Goal: Task Accomplishment & Management: Use online tool/utility

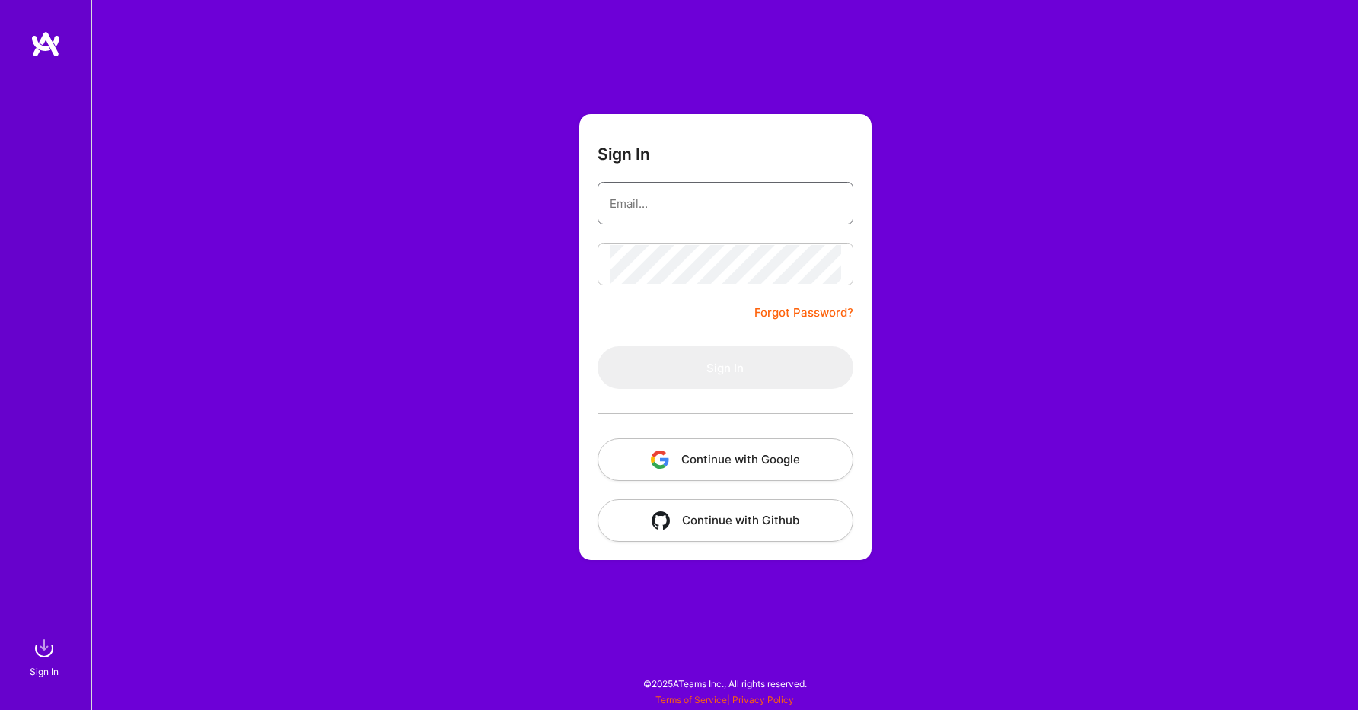
type input "[PERSON_NAME][EMAIL_ADDRESS][DOMAIN_NAME]"
click at [716, 371] on button "Sign In" at bounding box center [726, 367] width 256 height 43
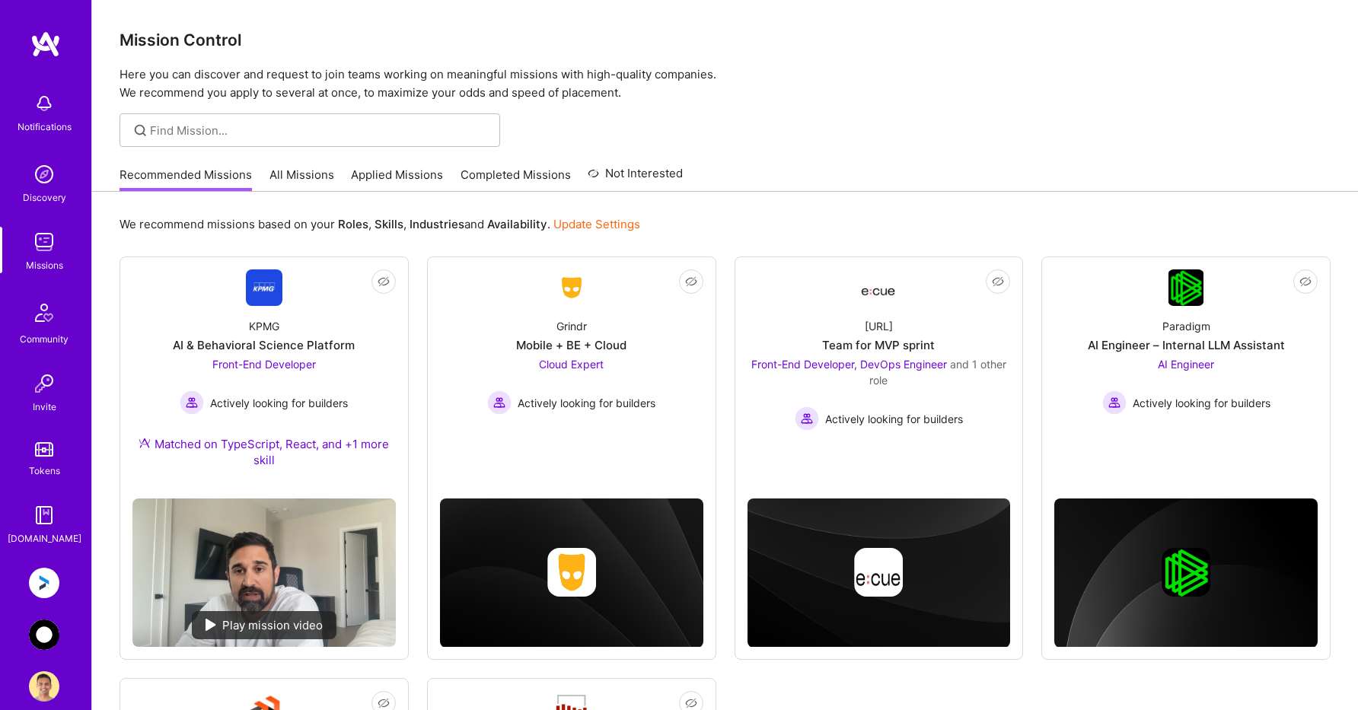
click at [40, 643] on img at bounding box center [44, 635] width 30 height 30
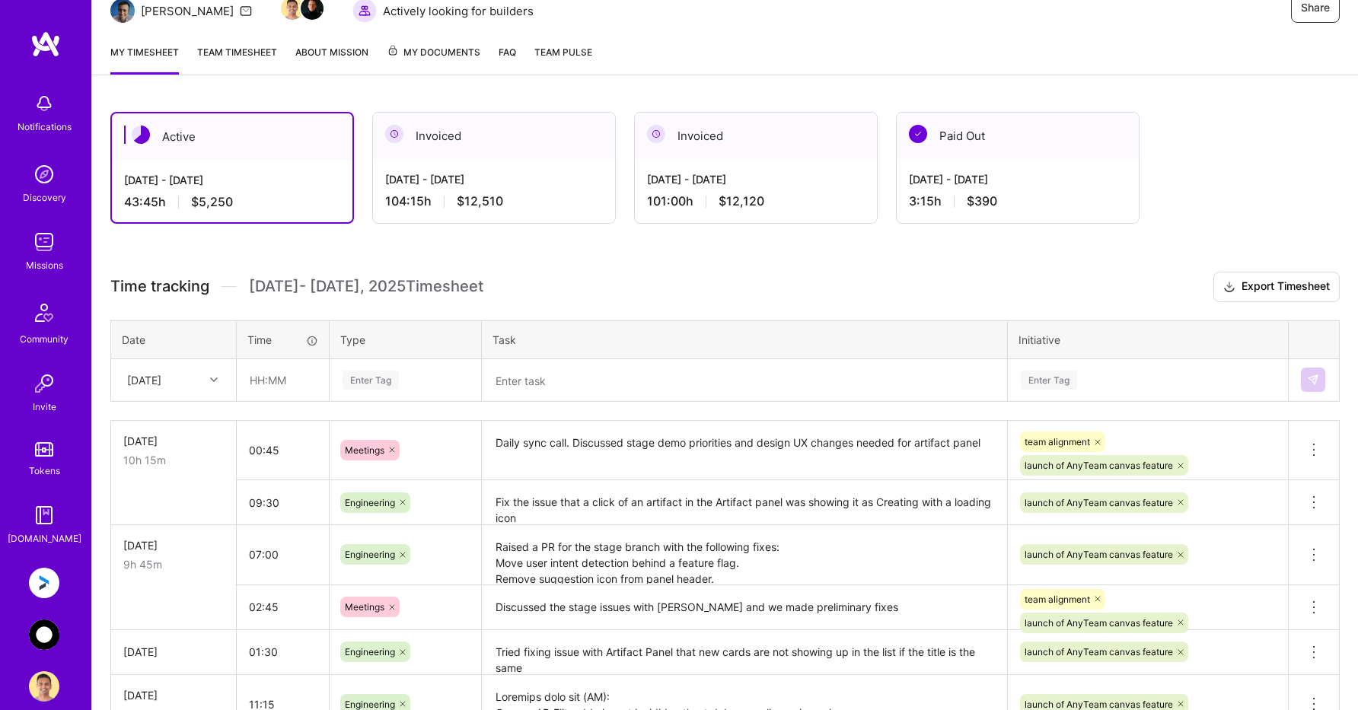
scroll to position [169, 0]
click at [199, 384] on div "[DATE]" at bounding box center [162, 379] width 84 height 25
click at [176, 614] on div "[DATE]" at bounding box center [173, 617] width 123 height 28
click at [284, 390] on input "text" at bounding box center [283, 379] width 91 height 40
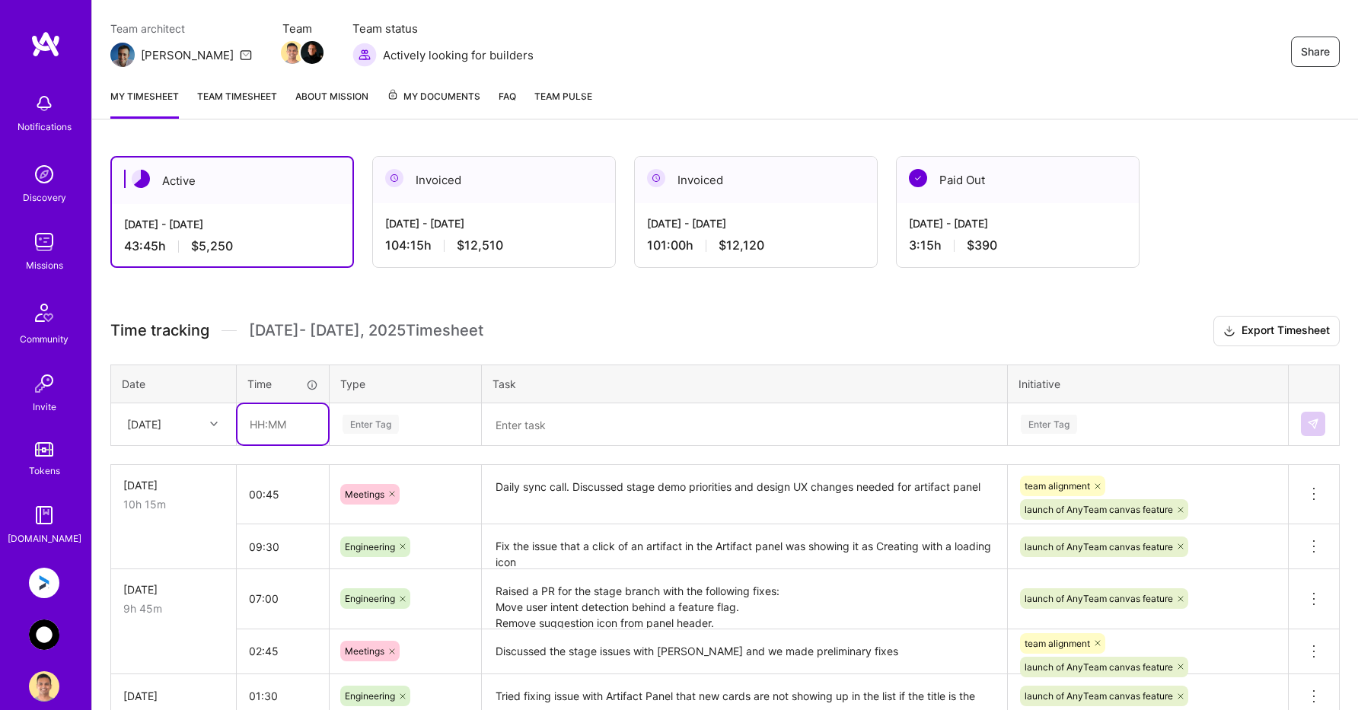
scroll to position [125, 0]
type input "10:30"
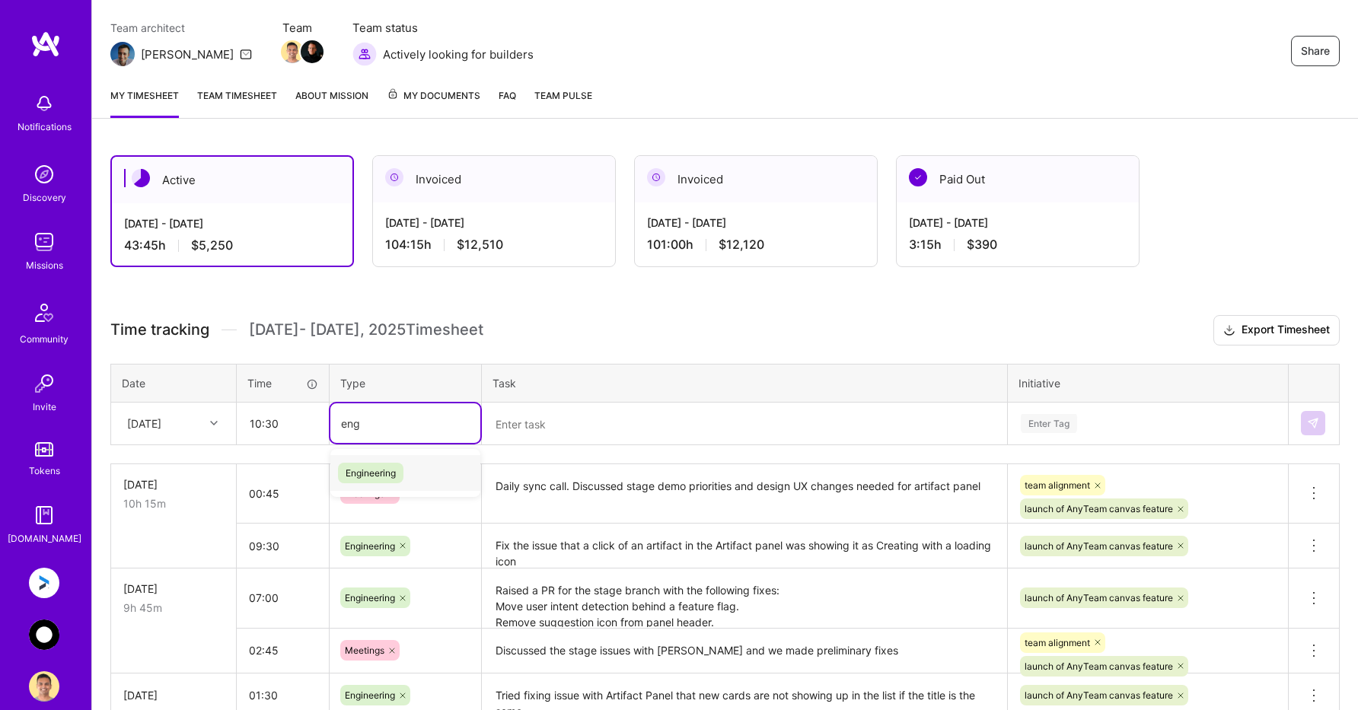
type input "eng"
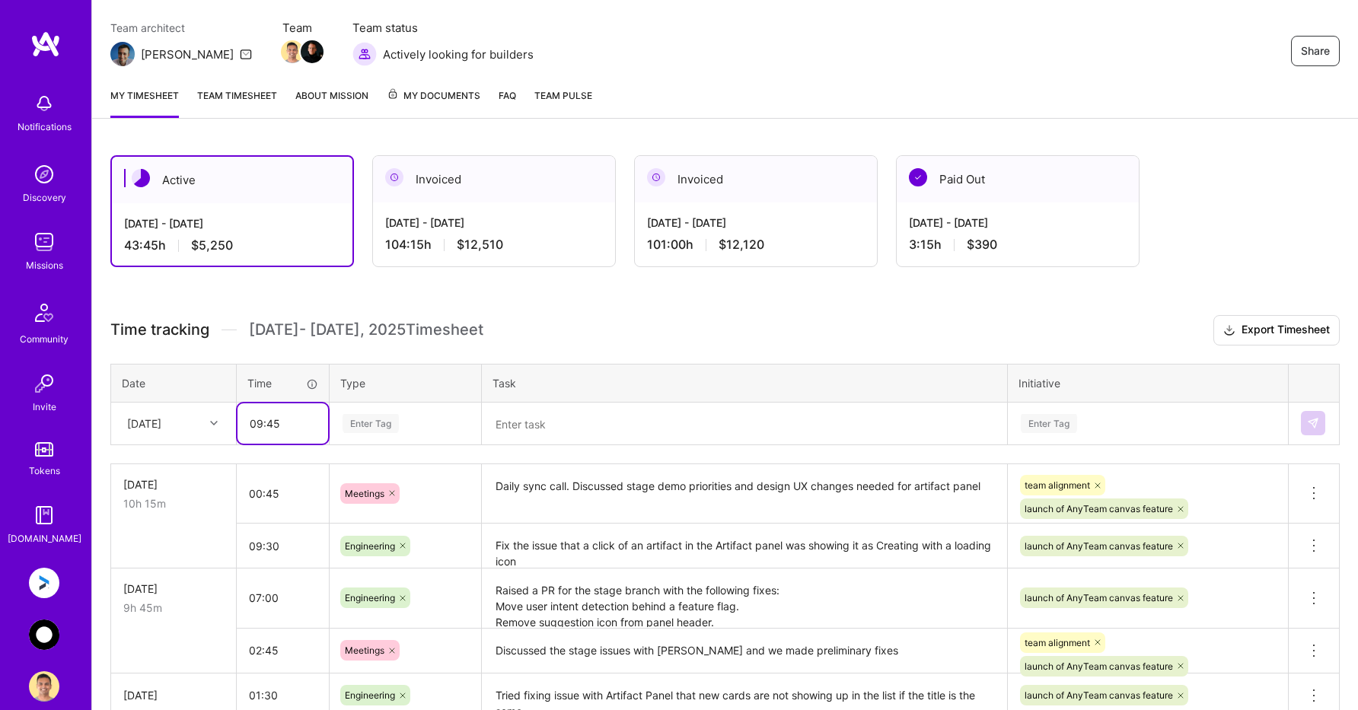
type input "09:45"
click at [371, 423] on div "Enter Tag" at bounding box center [371, 424] width 56 height 24
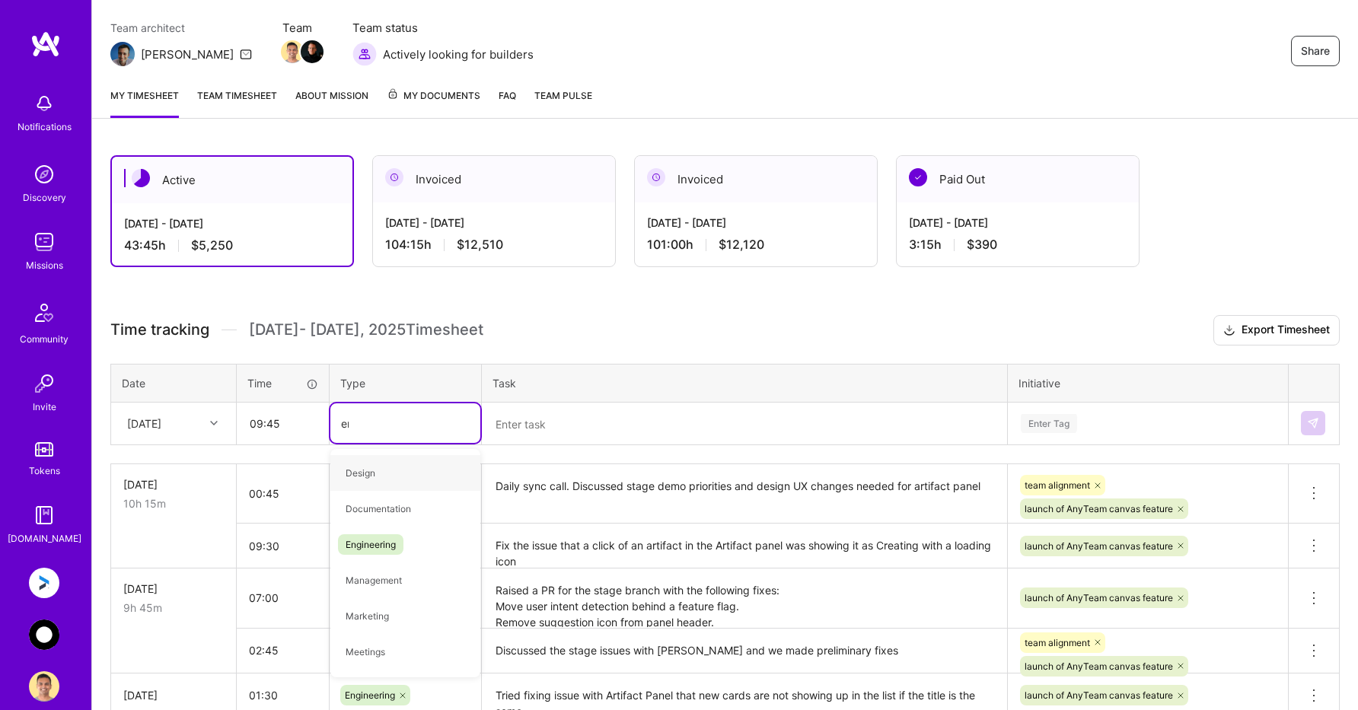
type input "eng"
click at [370, 477] on span "Engineering" at bounding box center [370, 473] width 65 height 21
click at [531, 426] on textarea at bounding box center [744, 424] width 522 height 40
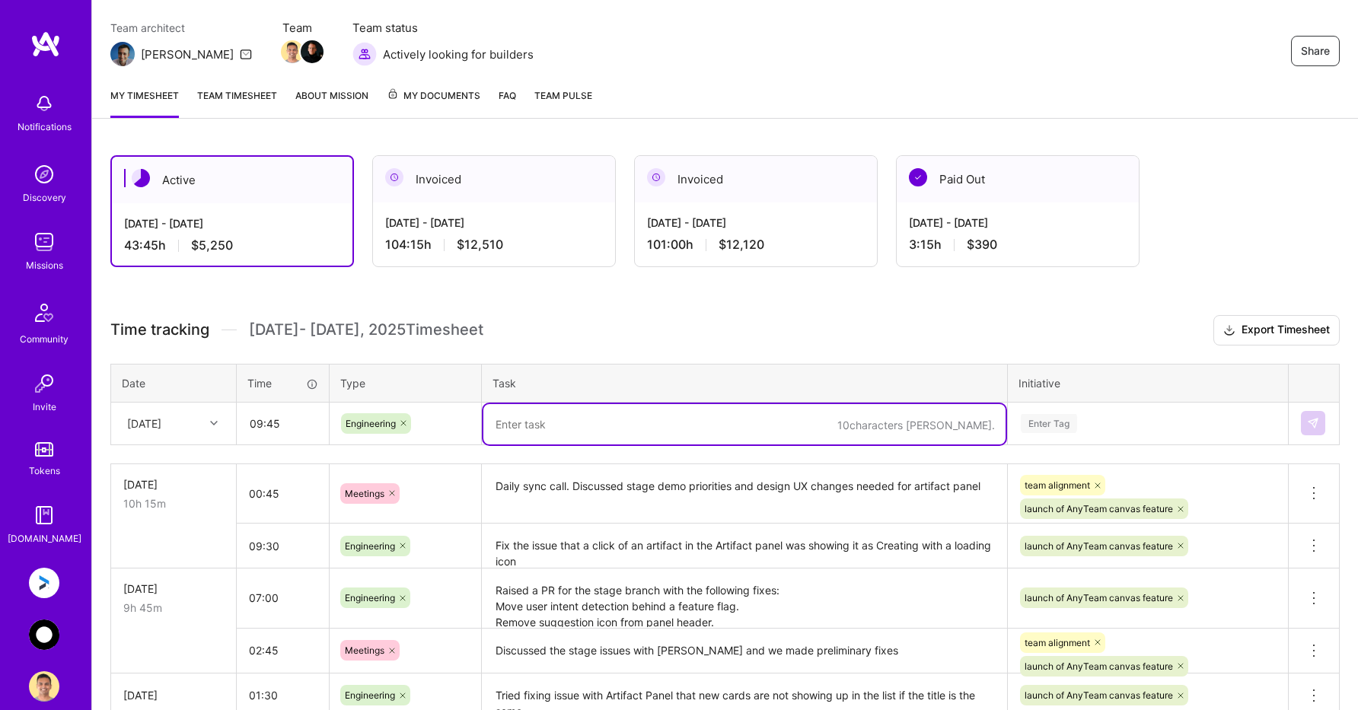
paste textarea "Progress as of [DATE]: Save Canvas state in local storage. Fix an issue that 3 …"
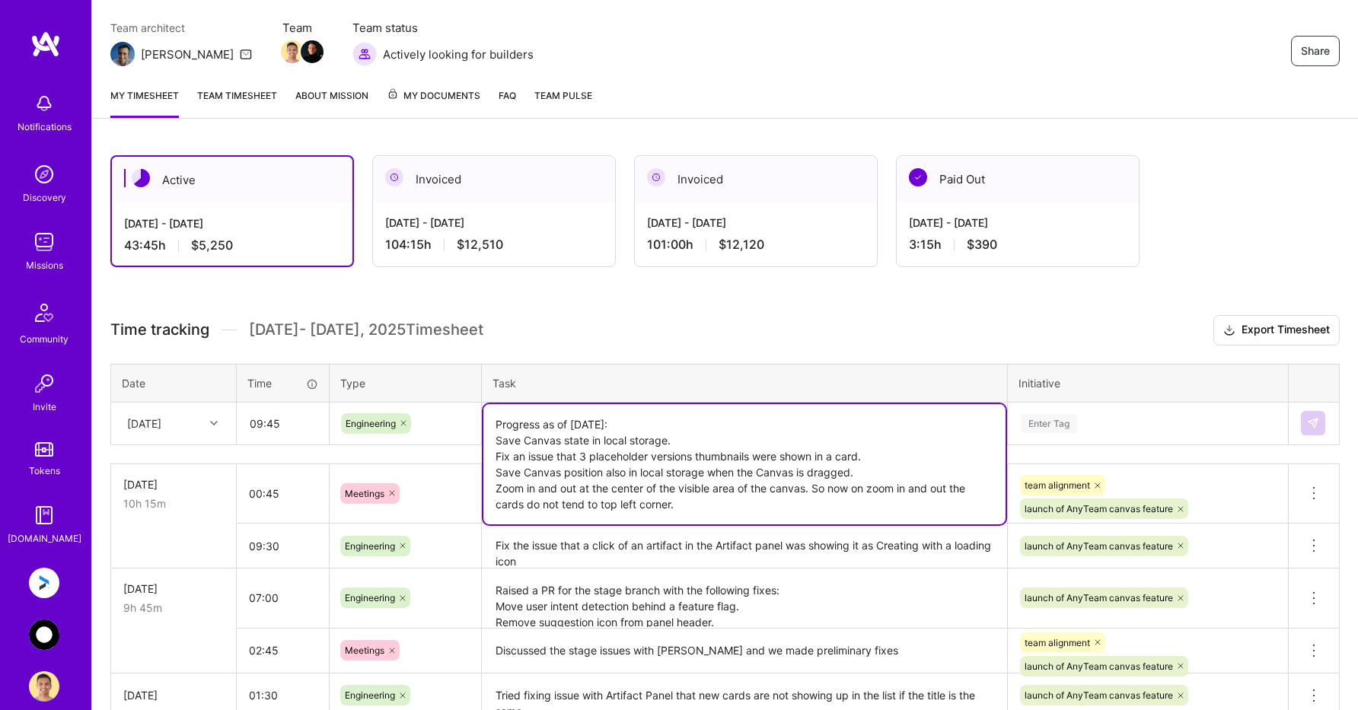
type textarea "Progress as of [DATE]: Save Canvas state in local storage. Fix an issue that 3 …"
click at [1076, 426] on div "Enter Tag" at bounding box center [1148, 423] width 279 height 40
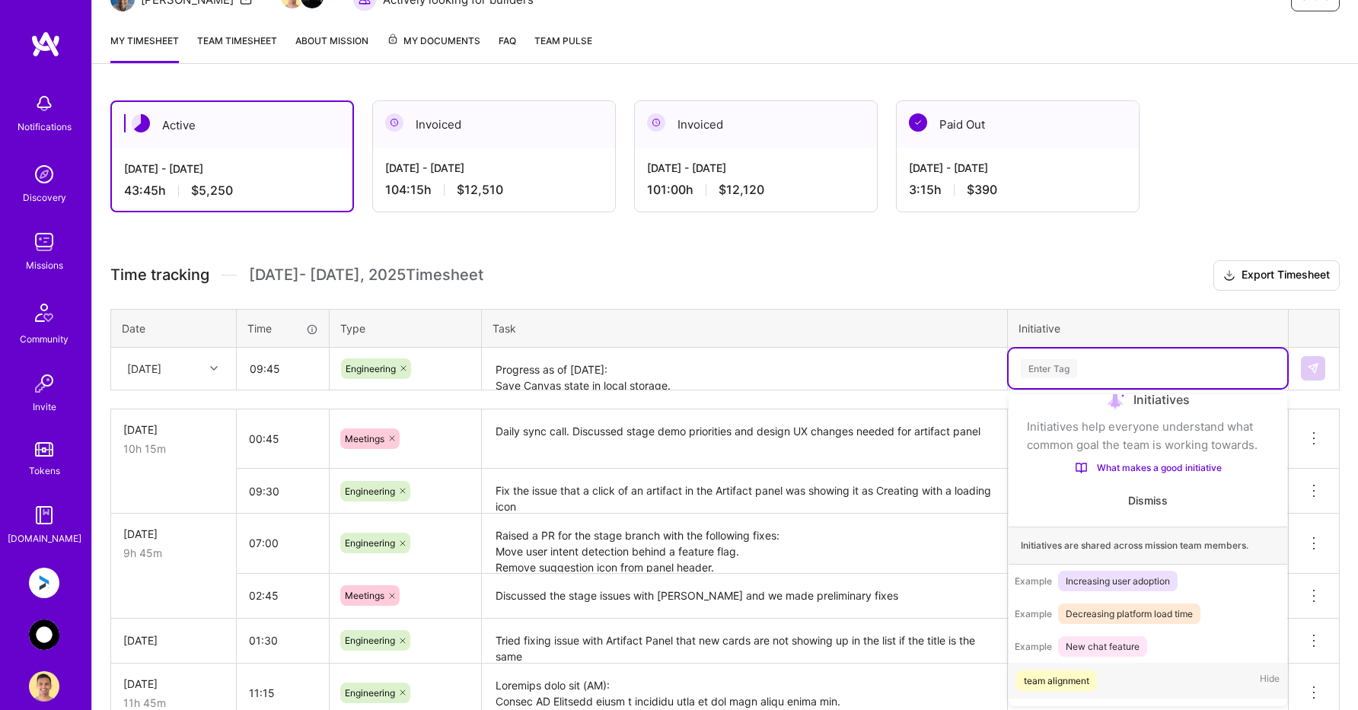
scroll to position [181, 0]
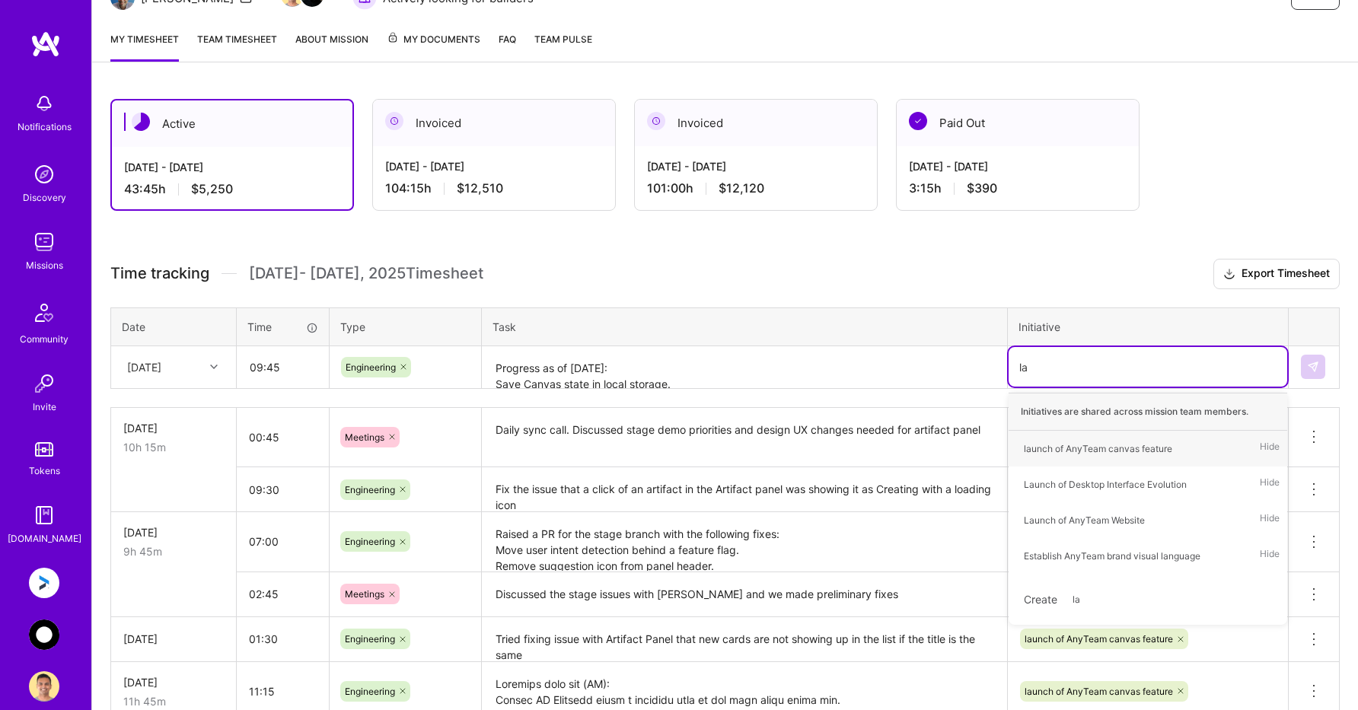
type input "[PERSON_NAME]"
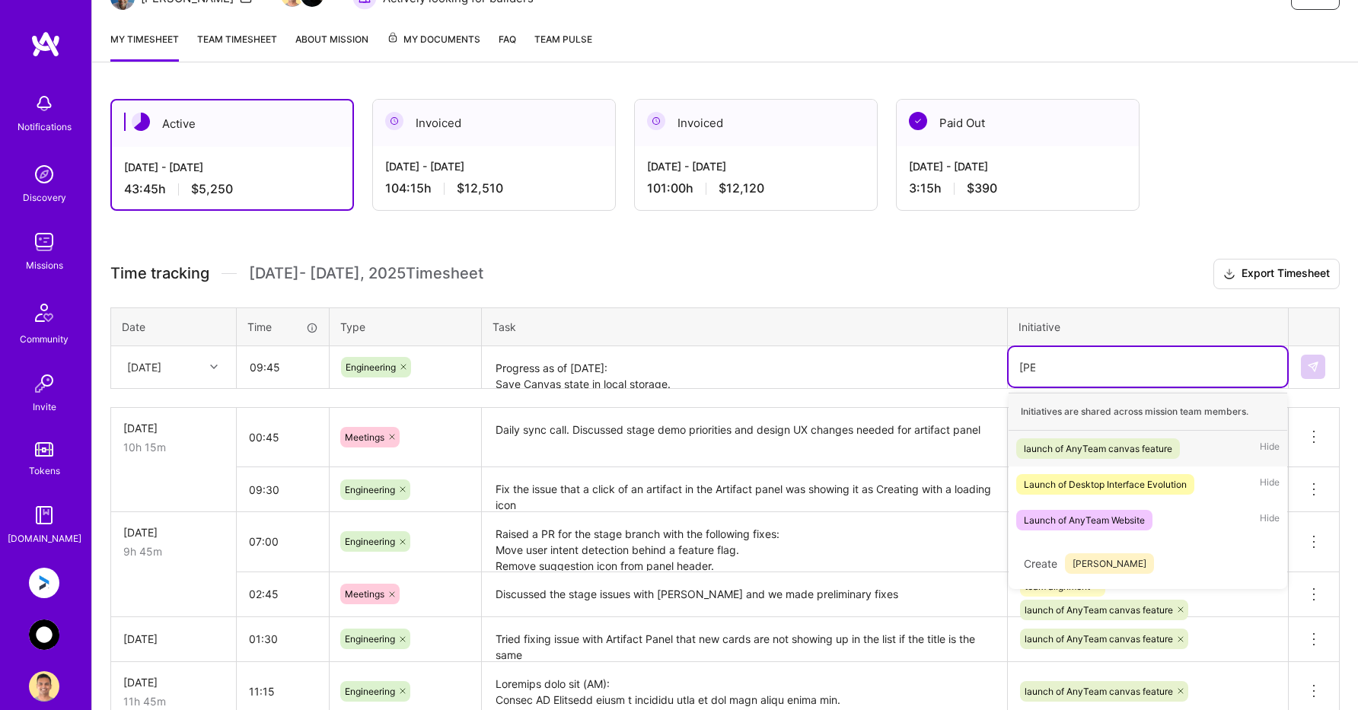
click at [1060, 448] on div "launch of AnyTeam canvas feature" at bounding box center [1098, 449] width 148 height 16
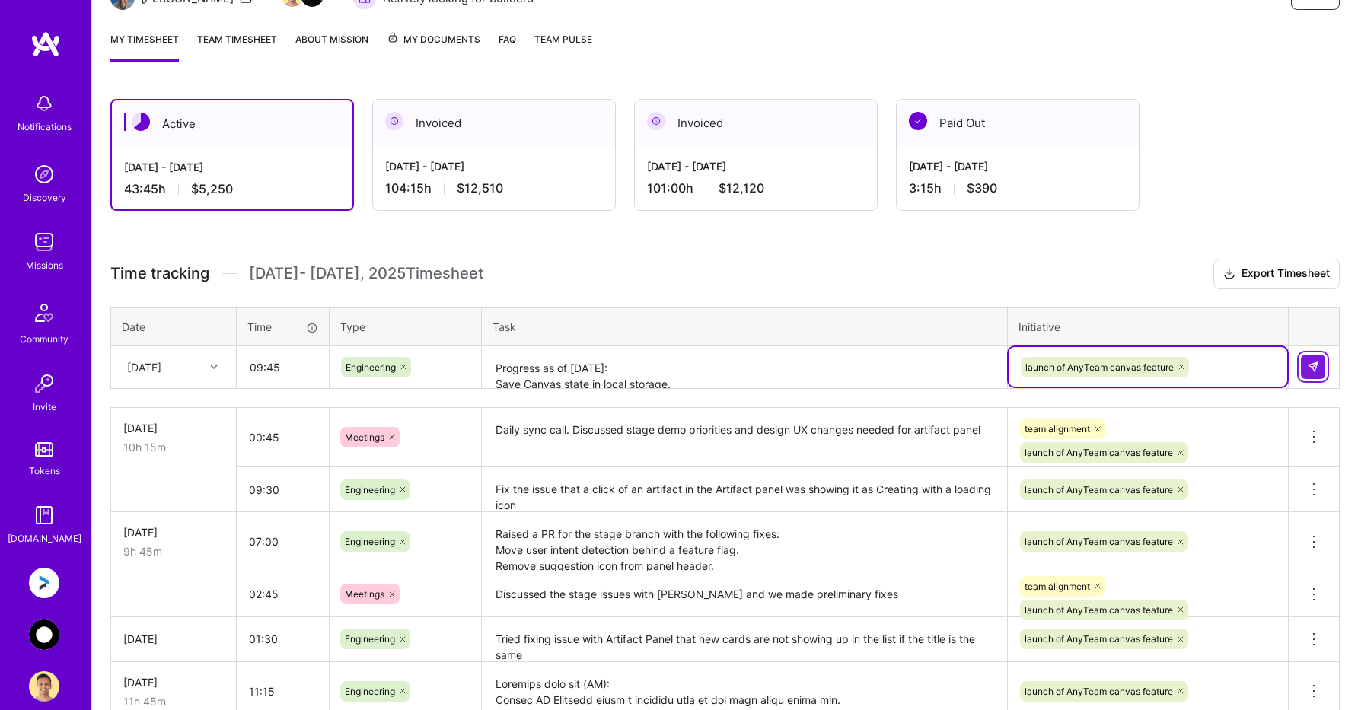
click at [1313, 365] on img at bounding box center [1313, 367] width 12 height 12
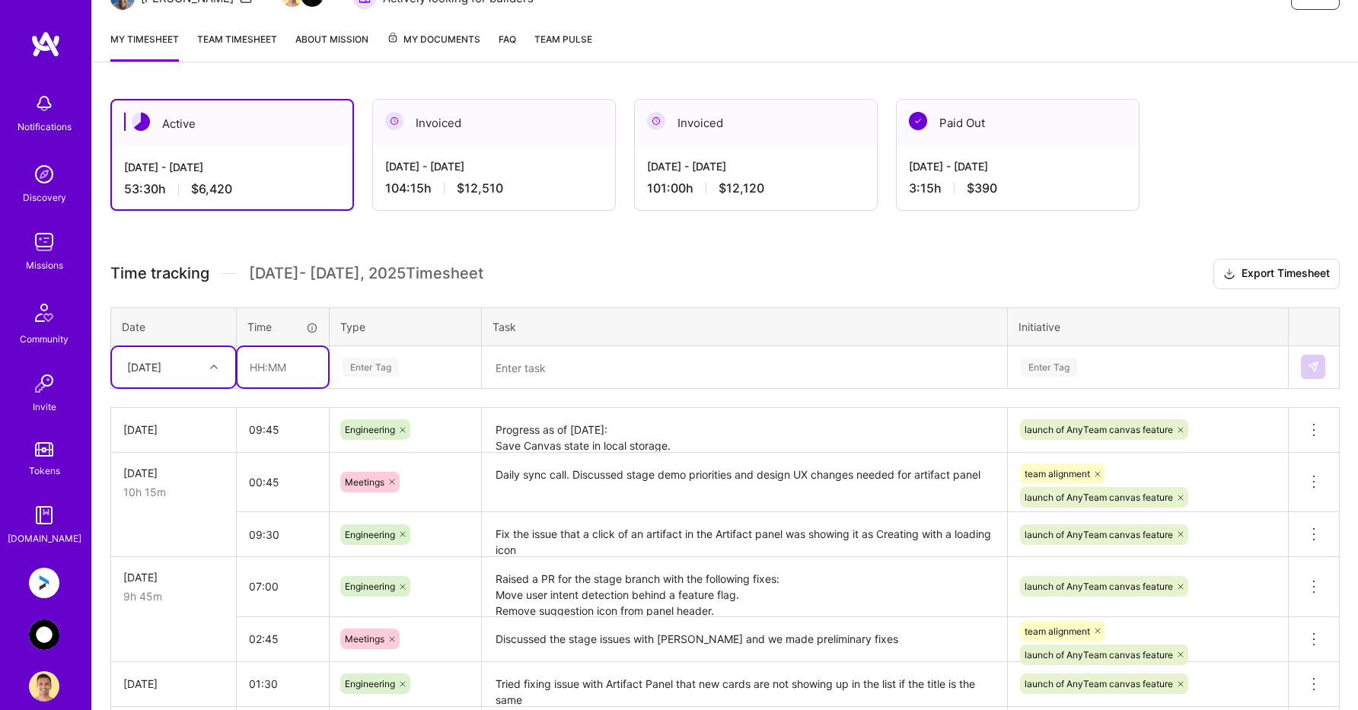
click at [276, 362] on input "text" at bounding box center [283, 367] width 91 height 40
type input "00:45"
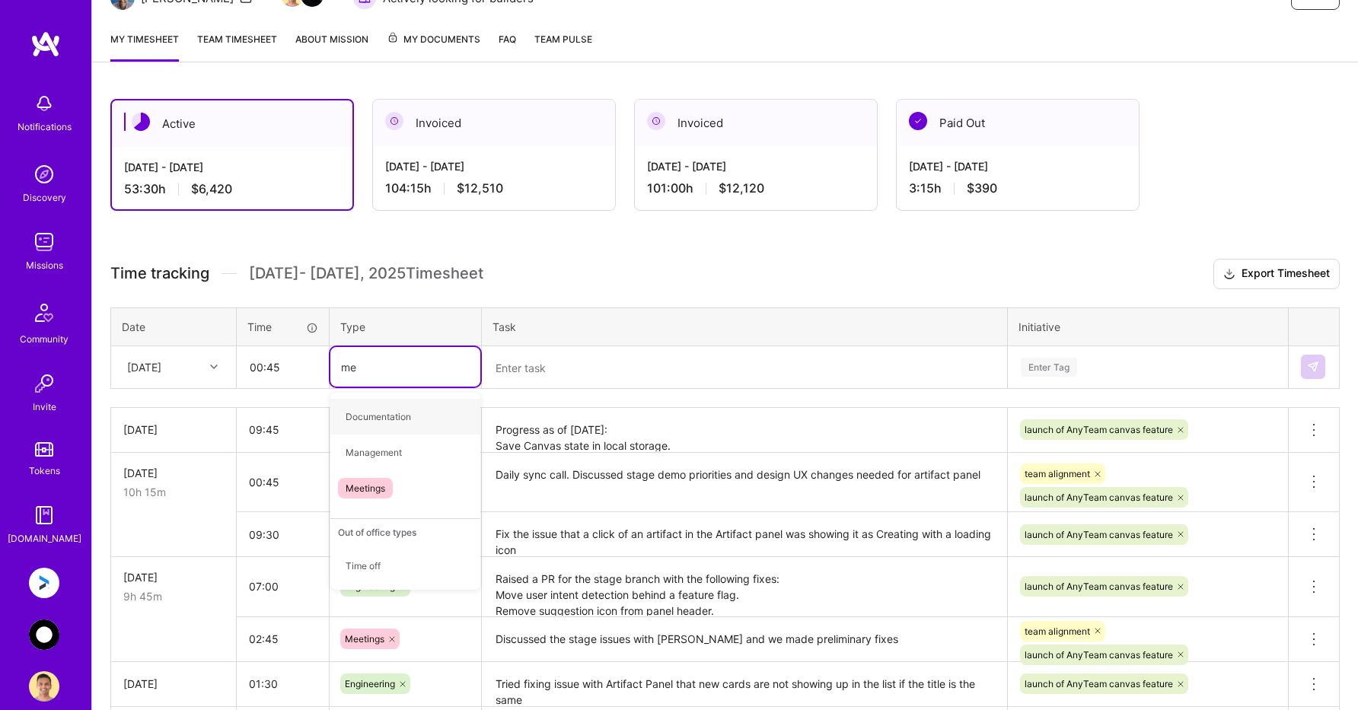
type input "mee"
click at [375, 411] on span "Meetings" at bounding box center [365, 417] width 55 height 21
click at [529, 368] on textarea at bounding box center [744, 368] width 522 height 40
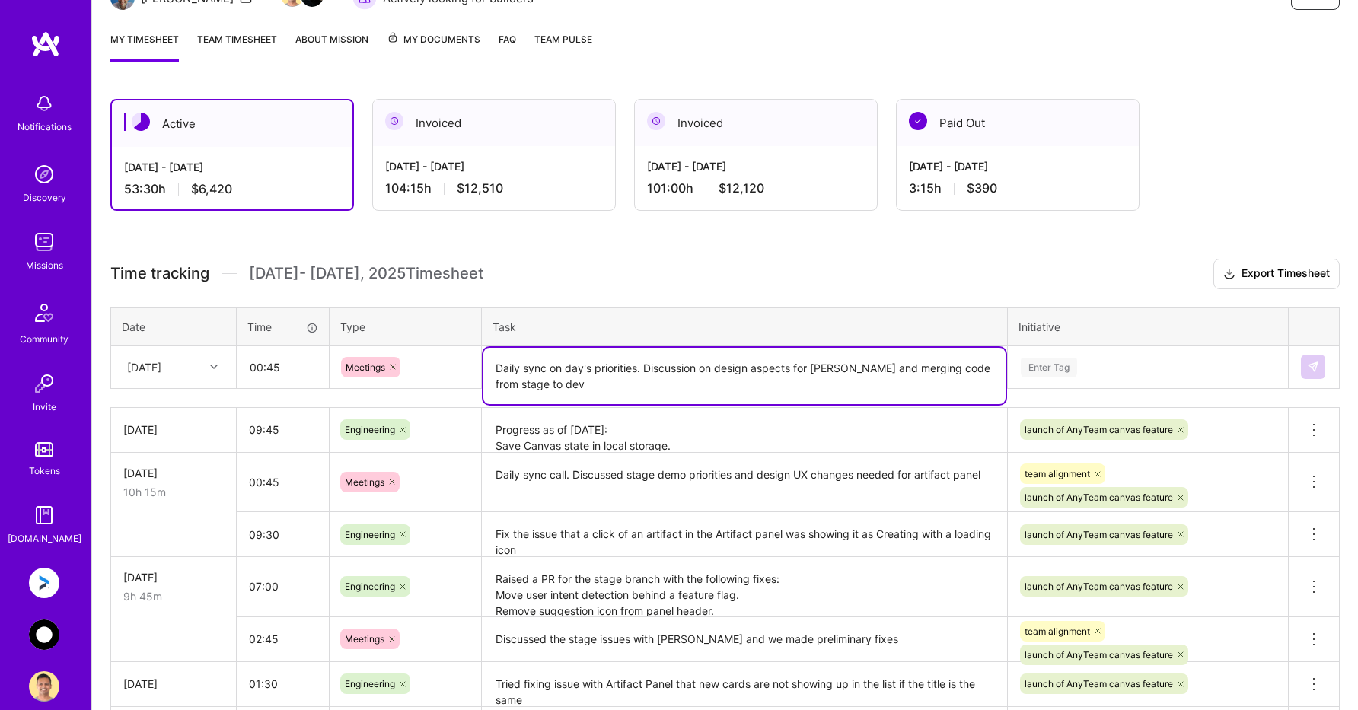
type textarea "Daily sync on day's priorities. Discussion on design aspects for [PERSON_NAME] …"
click at [1054, 363] on div "Enter Tag" at bounding box center [1049, 368] width 56 height 24
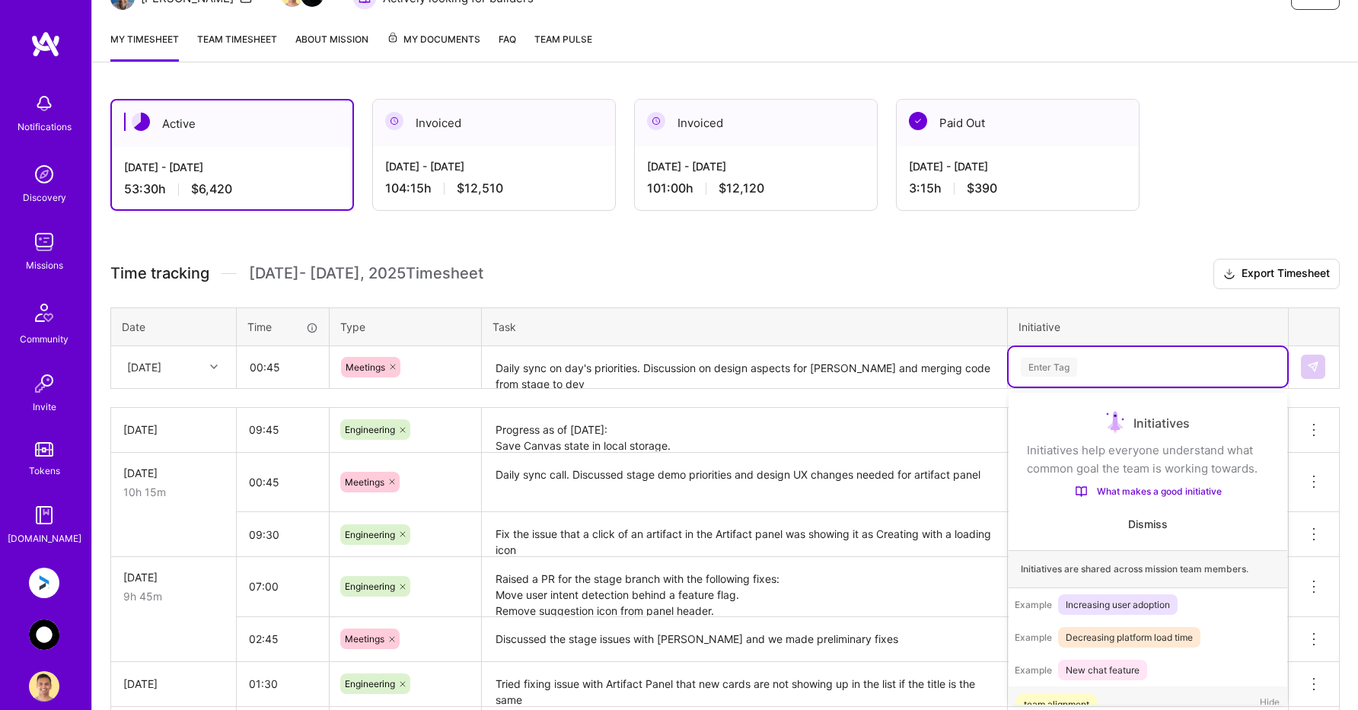
scroll to position [29, 0]
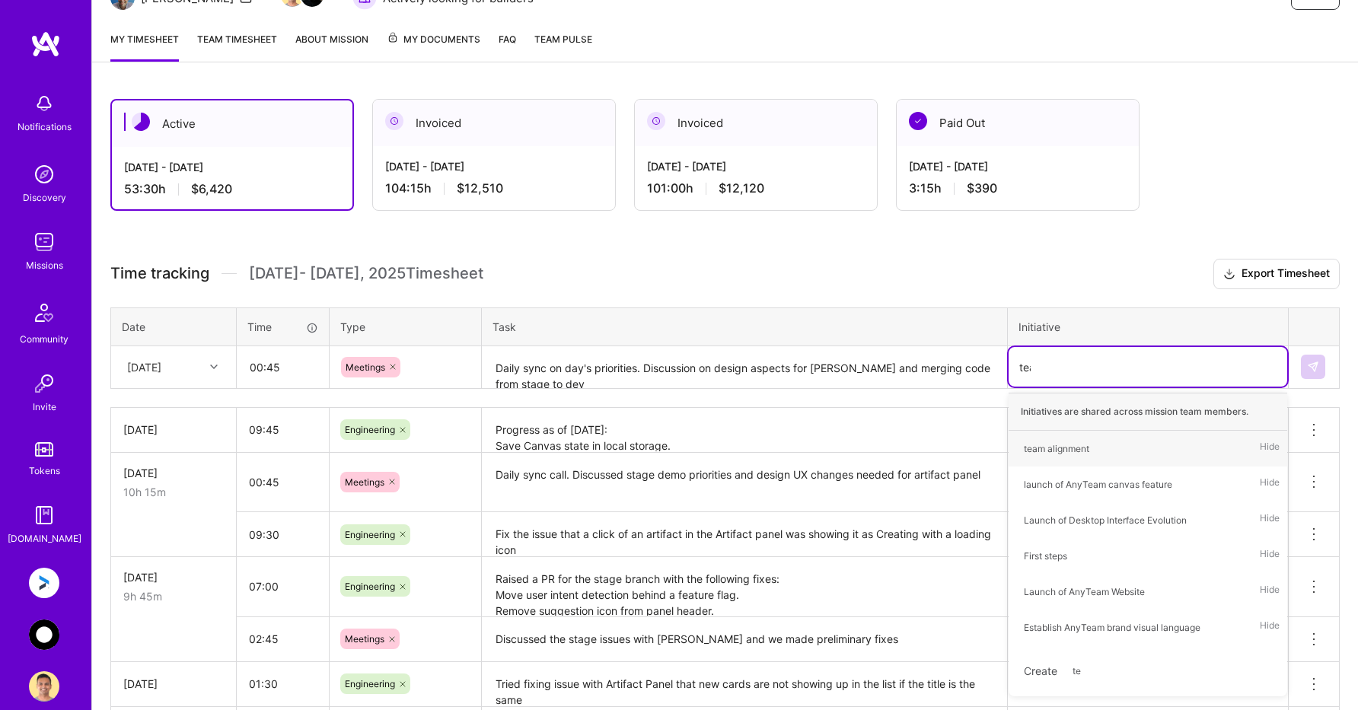
type input "team"
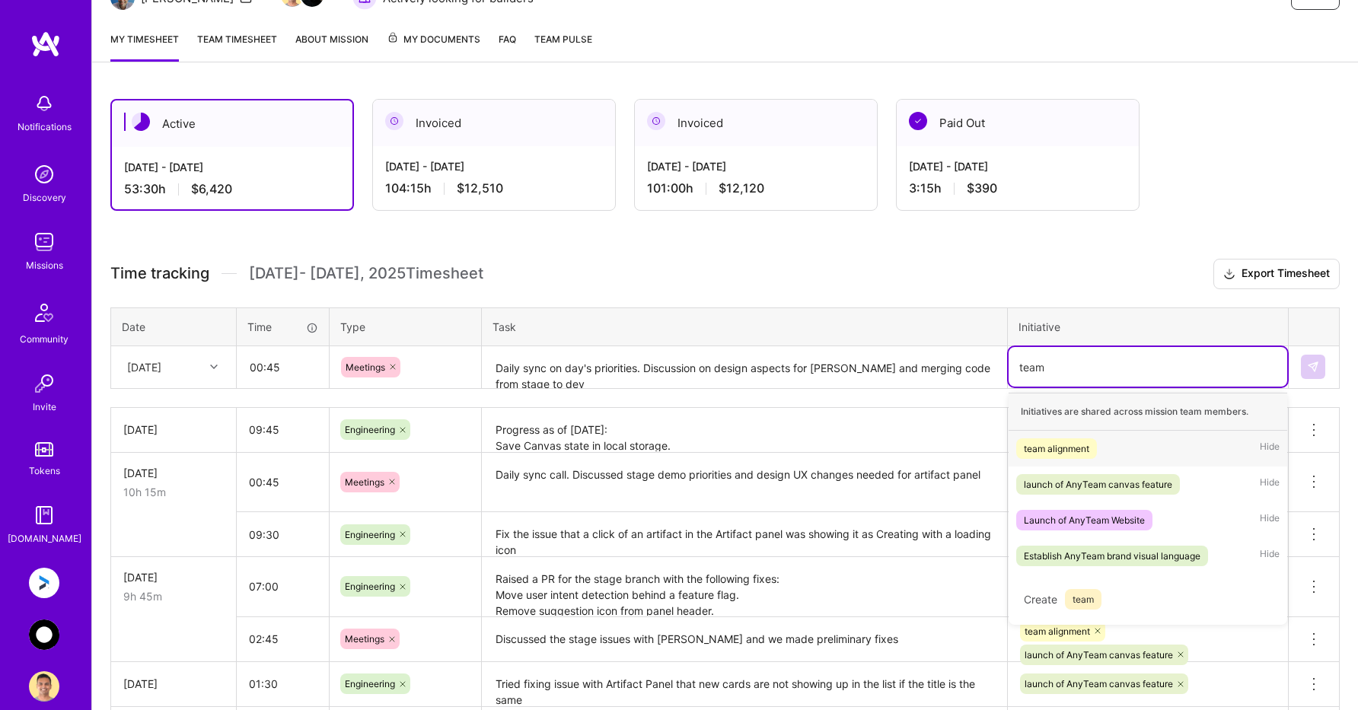
click at [1065, 444] on div "team alignment" at bounding box center [1056, 449] width 65 height 16
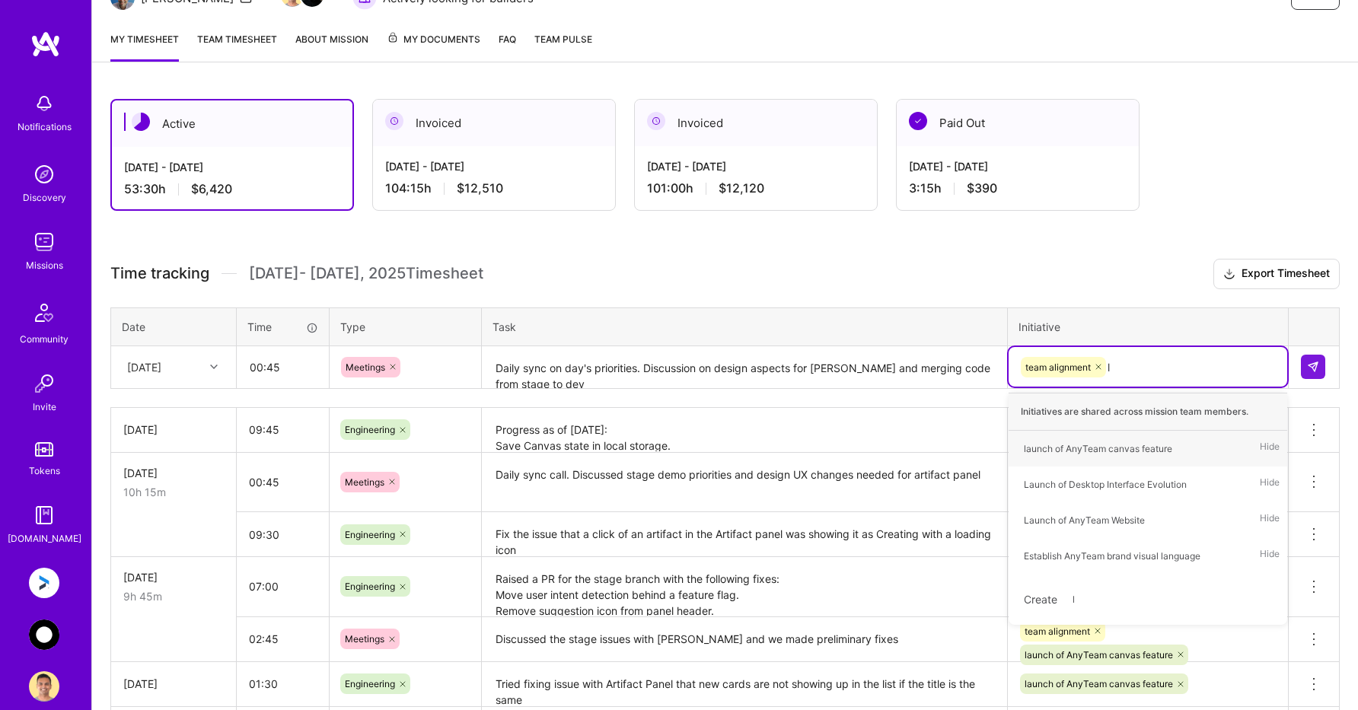
type input "la"
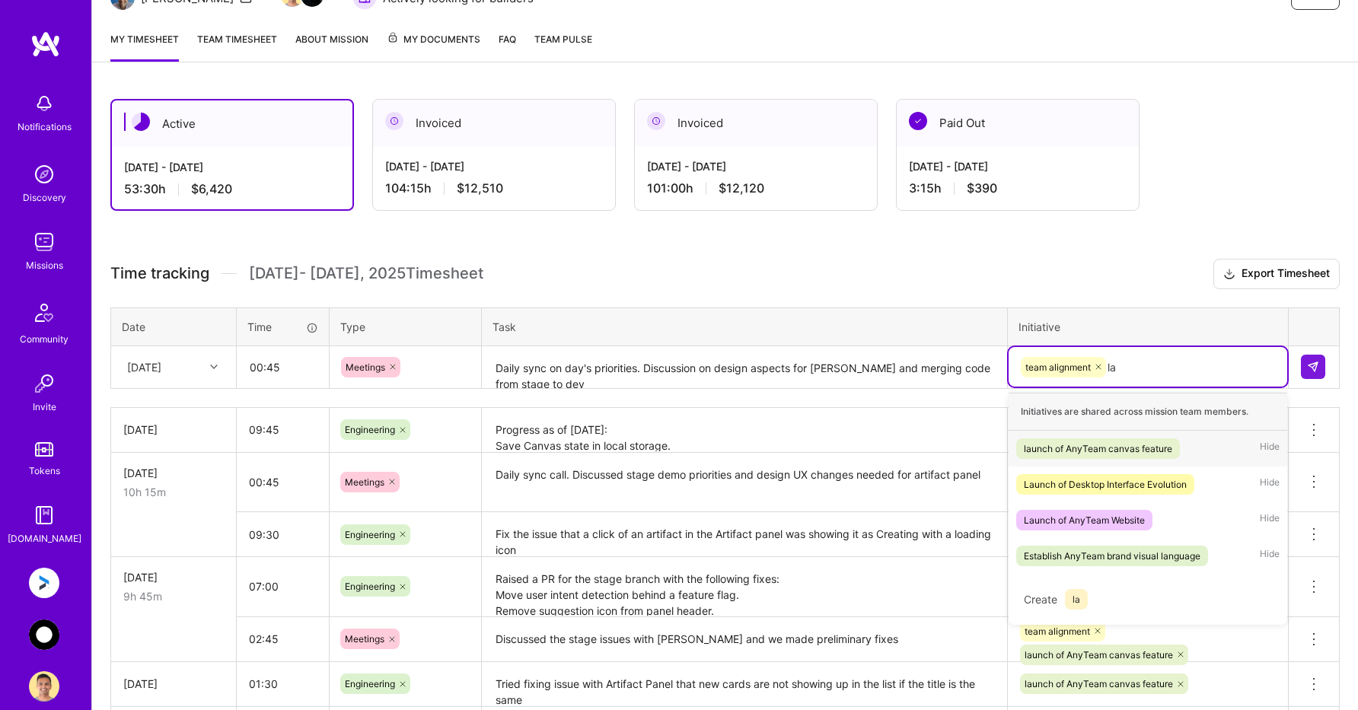
click at [1057, 445] on div "launch of AnyTeam canvas feature" at bounding box center [1098, 449] width 148 height 16
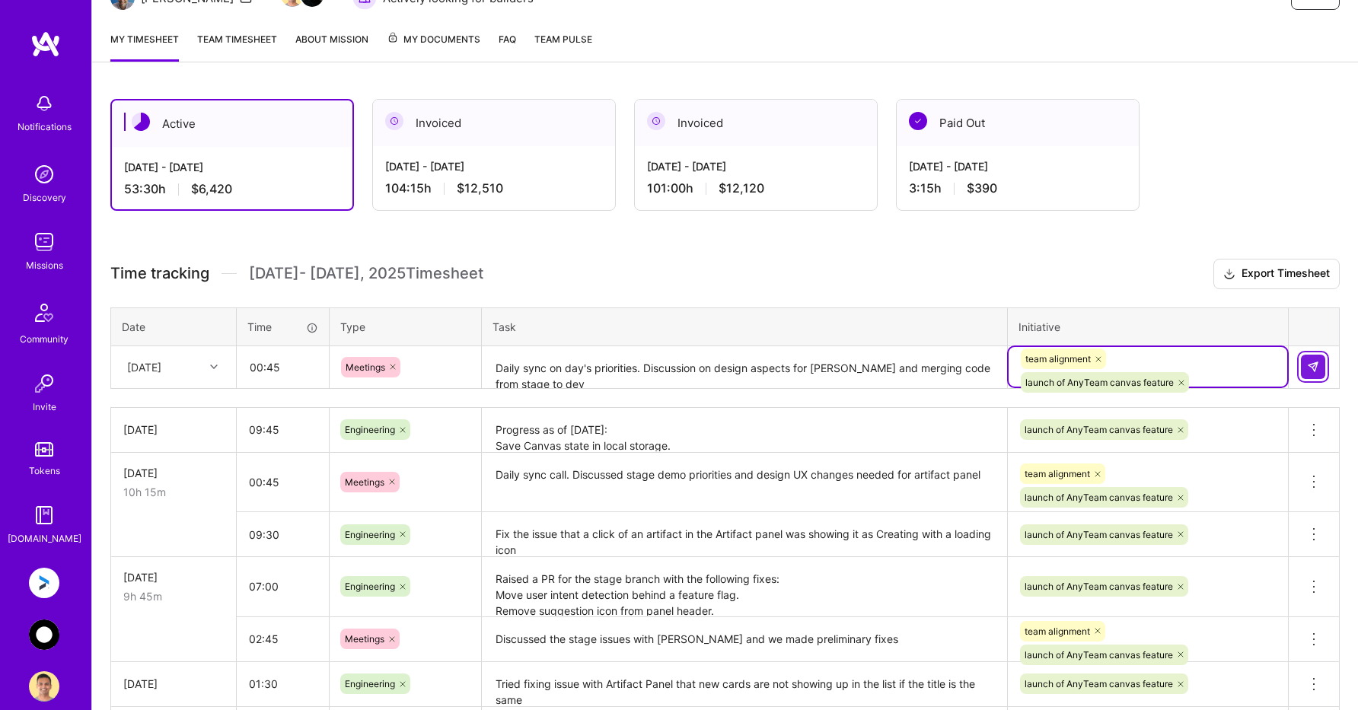
click at [1315, 367] on img at bounding box center [1313, 367] width 12 height 12
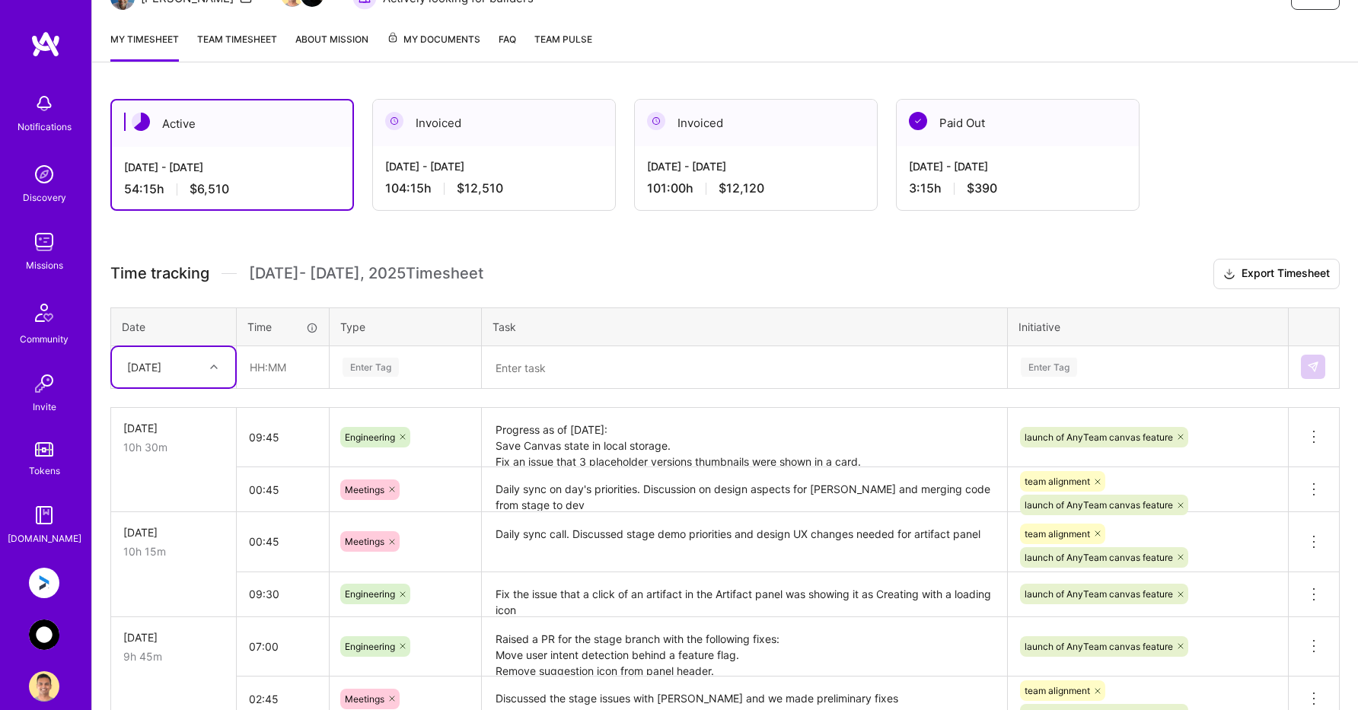
click at [59, 585] on link "Anguleris: BIMsmart AI MVP" at bounding box center [44, 583] width 38 height 30
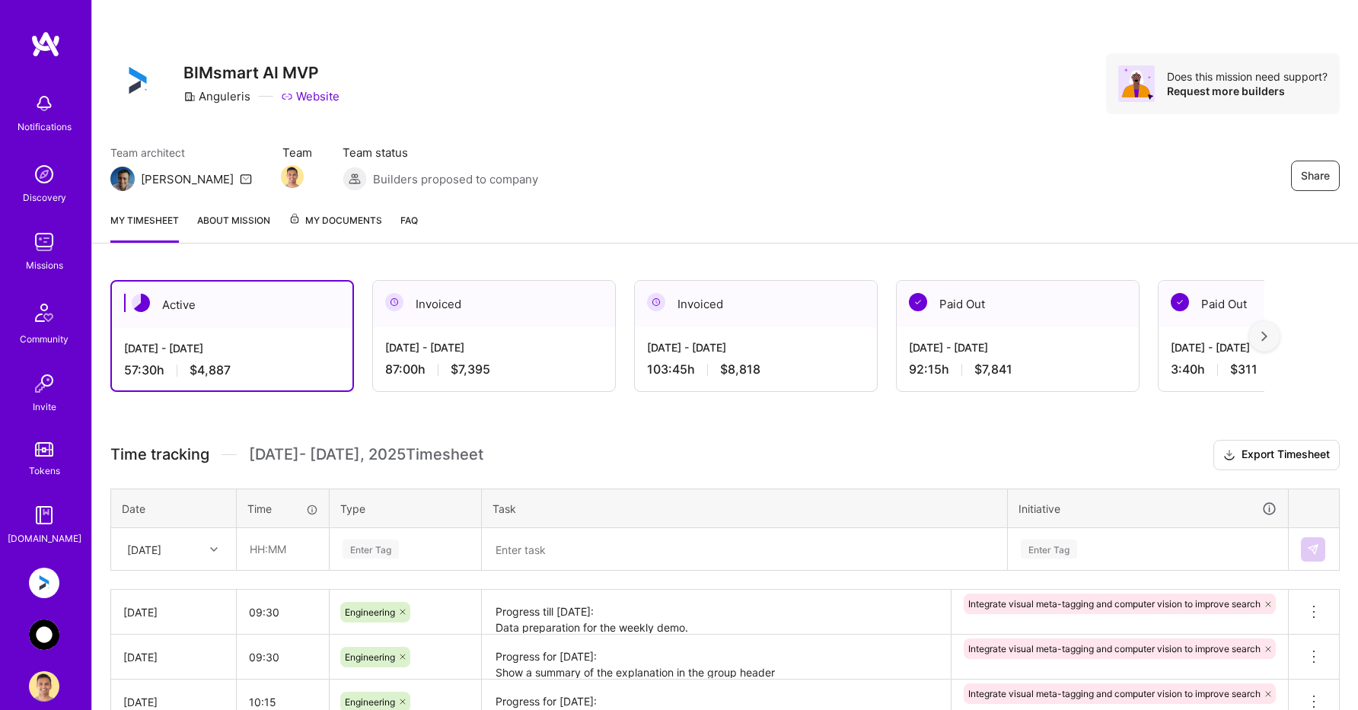
scroll to position [22, 0]
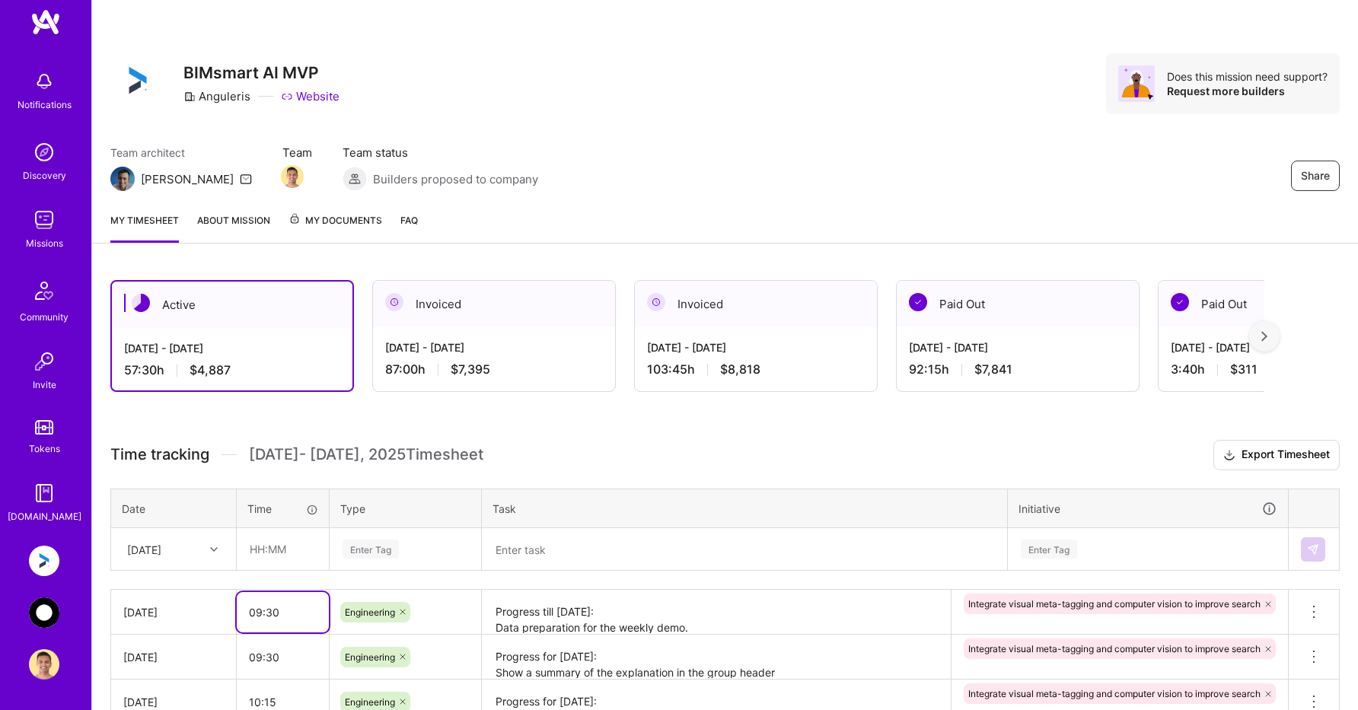
click at [302, 611] on input "09:30" at bounding box center [283, 612] width 92 height 40
type input "09:15"
click at [565, 448] on h3 "Time tracking [DATE] - [DATE] Timesheet Export Timesheet" at bounding box center [724, 455] width 1229 height 30
